Goal: Find specific fact: Find specific fact

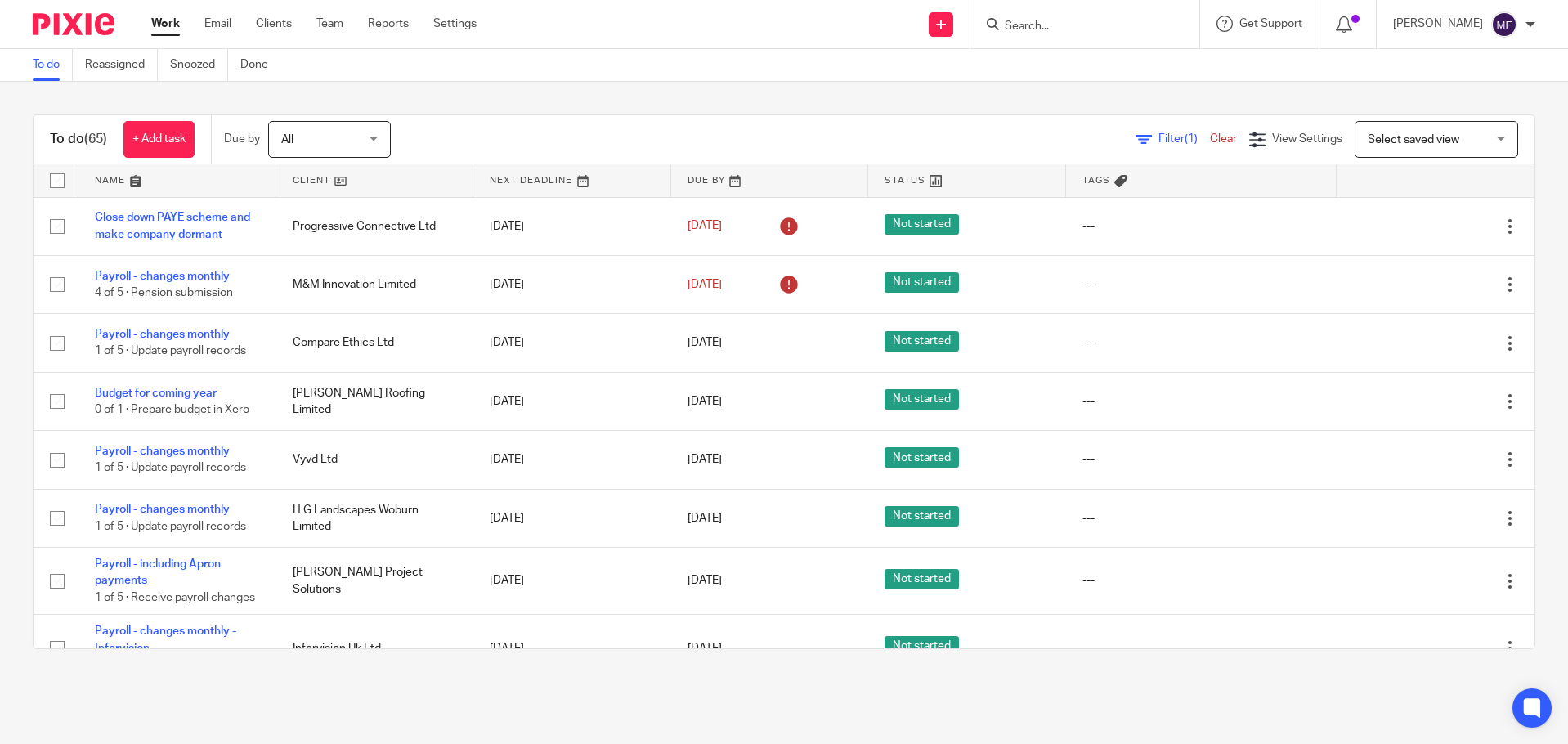
click at [1041, 20] on input "Search" at bounding box center [1076, 27] width 147 height 14
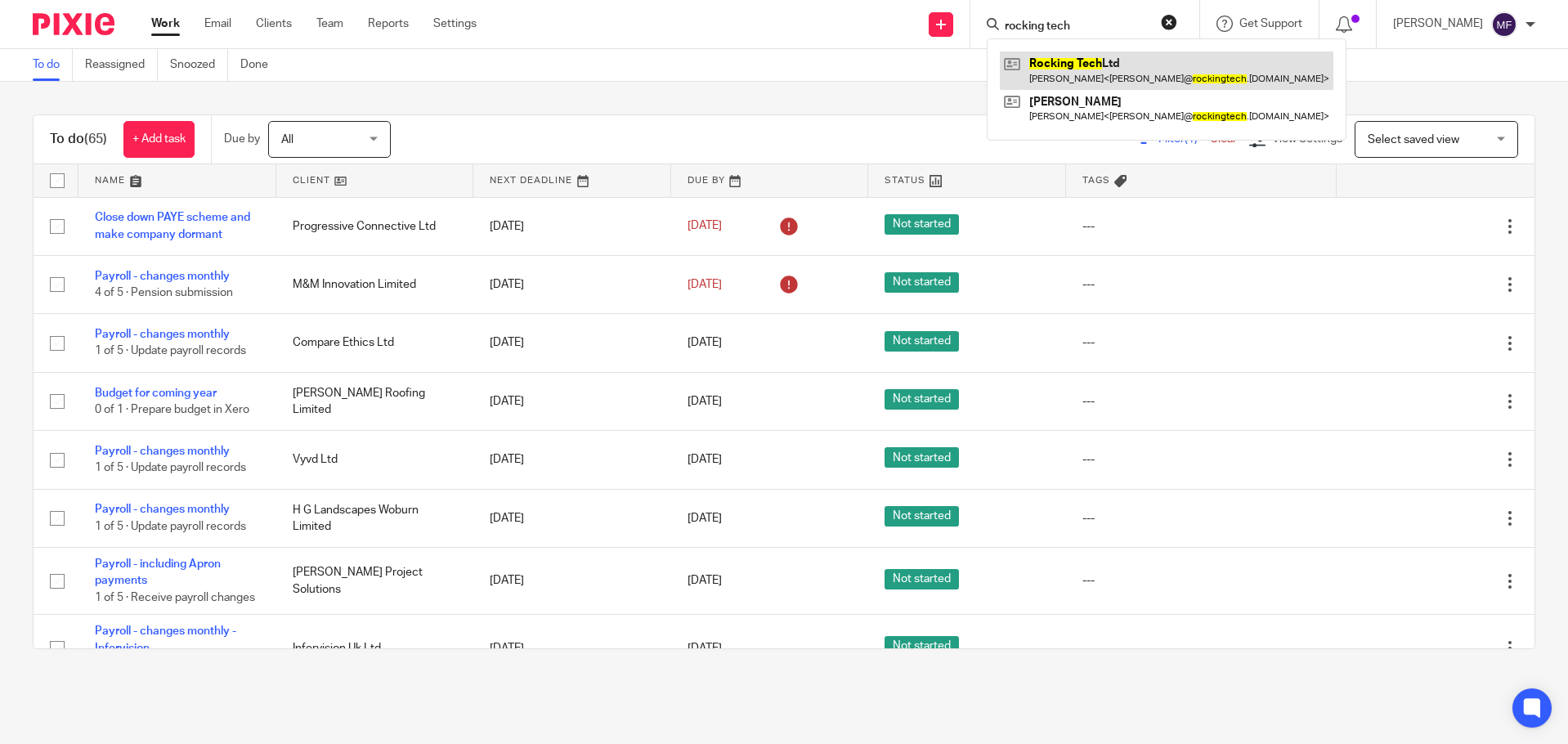
type input "rocking tech"
click at [1173, 57] on link at bounding box center [1167, 70] width 334 height 38
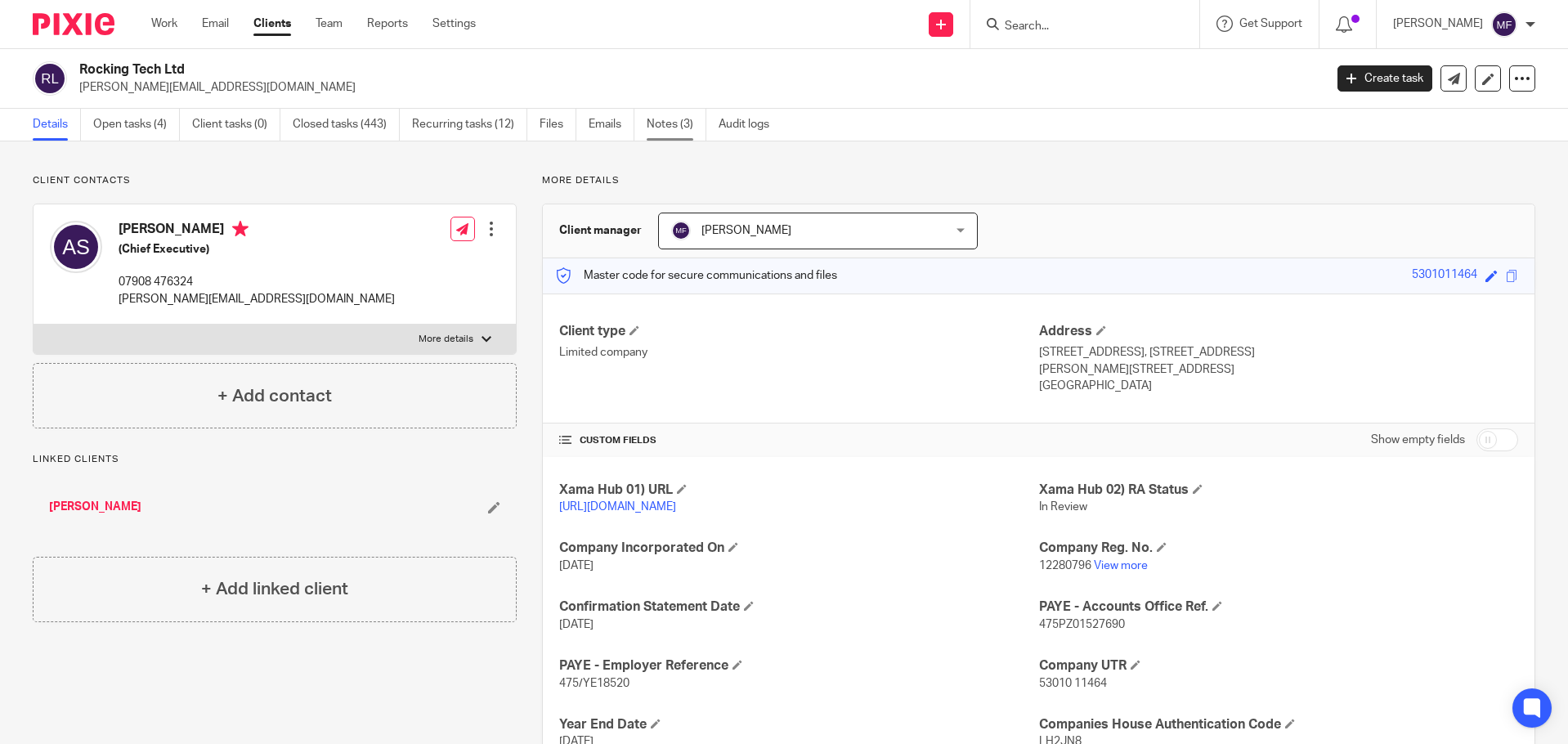
click at [689, 129] on link "Notes (3)" at bounding box center [676, 124] width 60 height 32
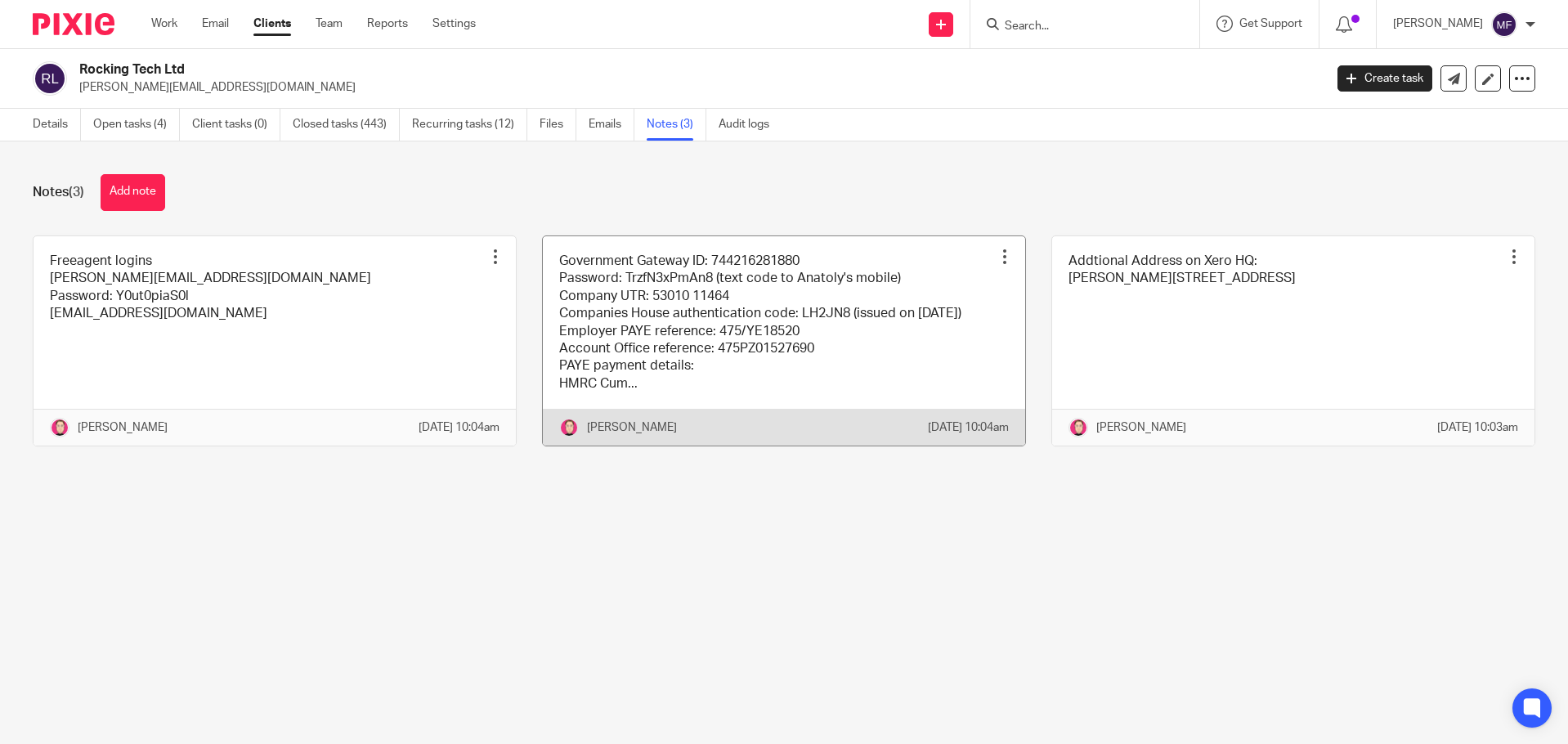
click at [715, 342] on link at bounding box center [784, 341] width 482 height 210
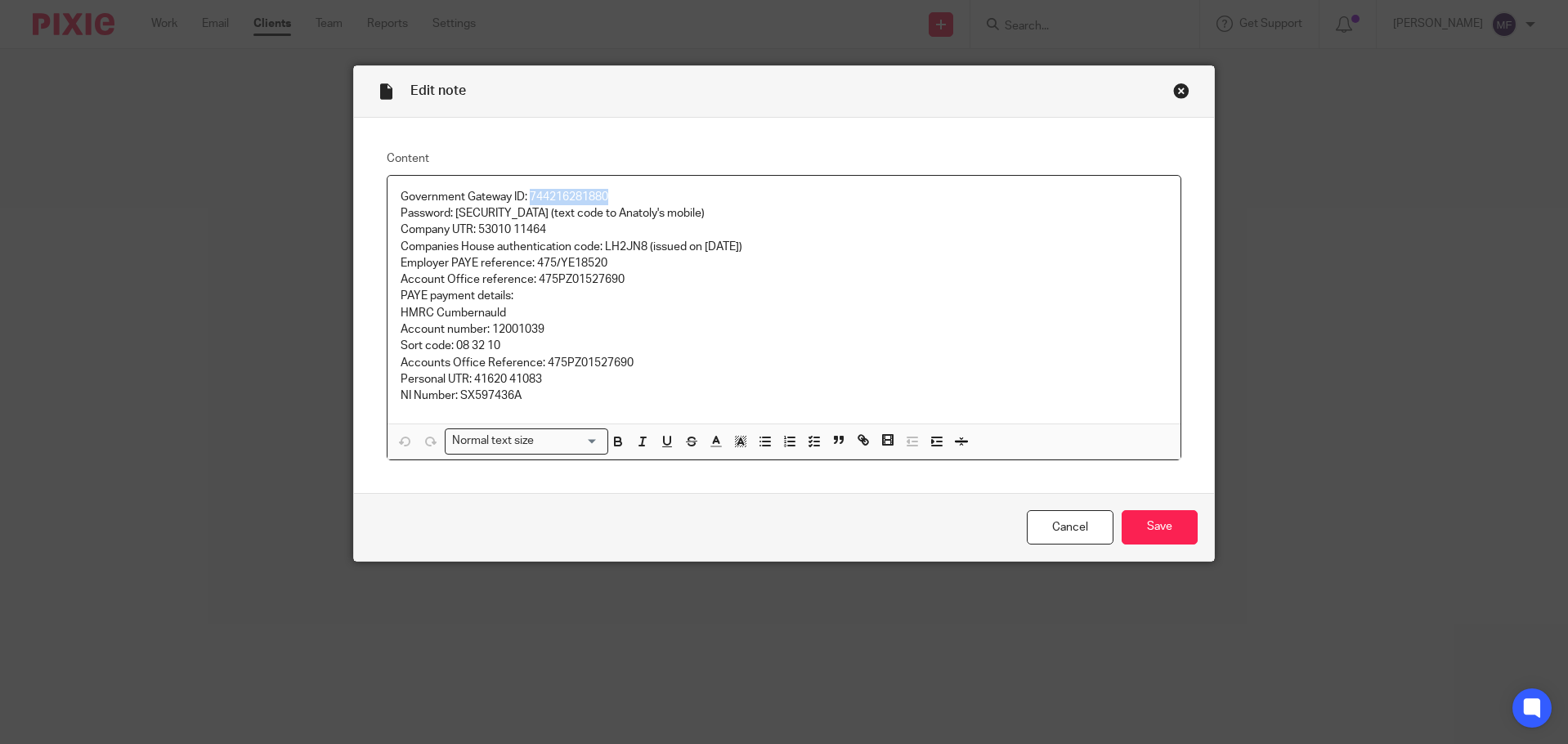
drag, startPoint x: 523, startPoint y: 196, endPoint x: 634, endPoint y: 189, distance: 111.2
click at [634, 189] on p "Government Gateway ID: 744216281880" at bounding box center [784, 197] width 767 height 16
copy p "744216281880"
drag, startPoint x: 449, startPoint y: 214, endPoint x: 527, endPoint y: 215, distance: 78.0
click at [527, 215] on p "Password: [SECURITY_DATA] (text code to Anatoly's mobile)" at bounding box center [784, 214] width 767 height 16
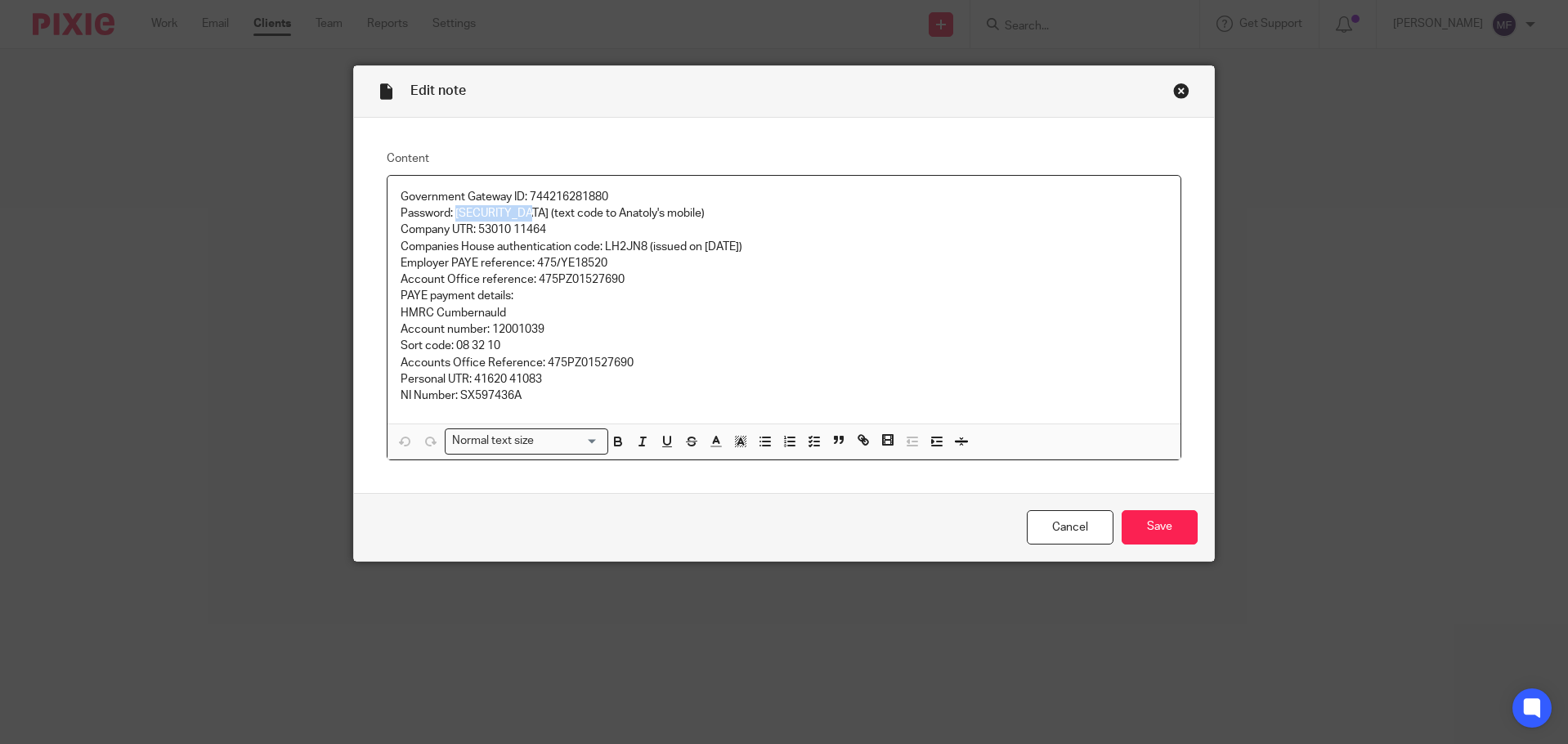
copy p "TrzfN3xPmAn8"
